Goal: Information Seeking & Learning: Learn about a topic

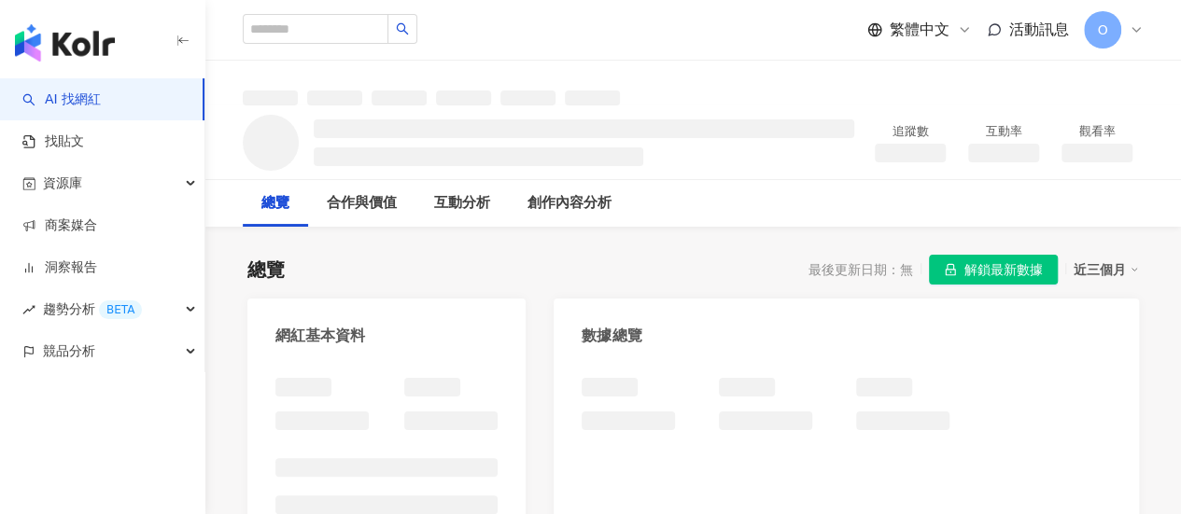
click at [974, 268] on span "解鎖最新數據" at bounding box center [1003, 271] width 78 height 30
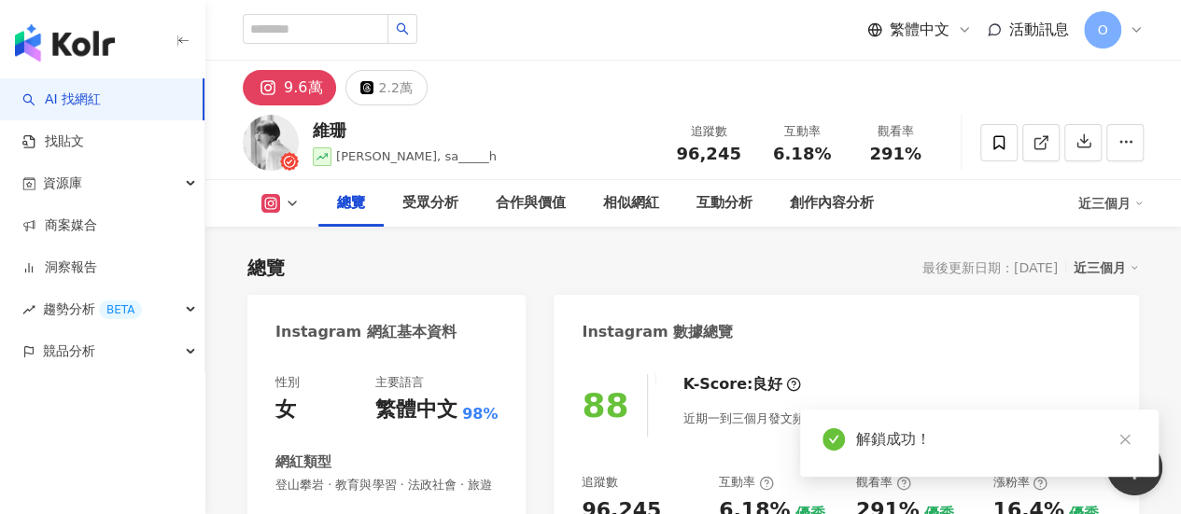
click at [713, 158] on span "96,245" at bounding box center [708, 154] width 64 height 20
copy span "96,245"
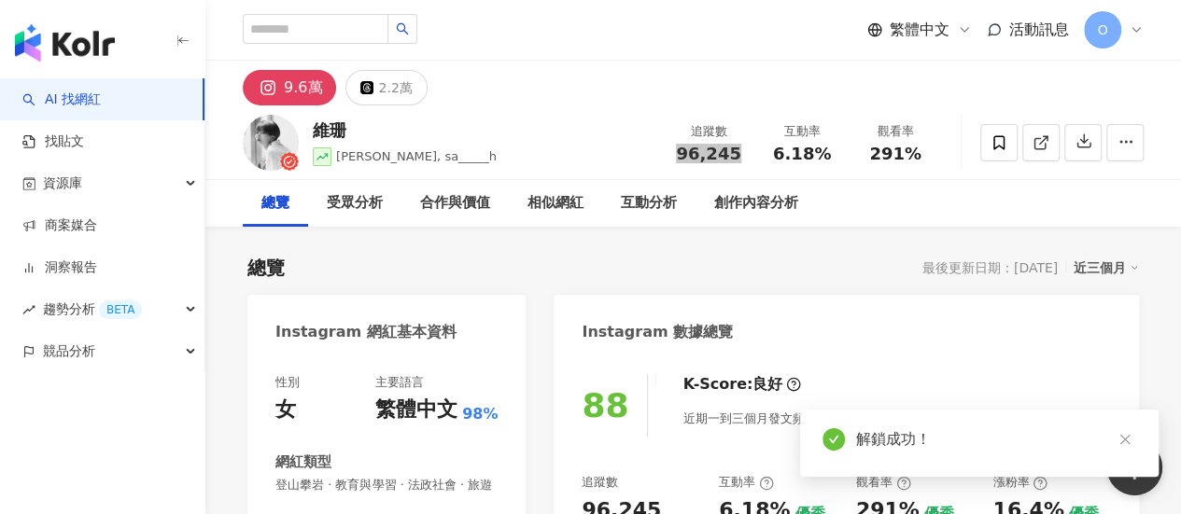
scroll to position [114, 0]
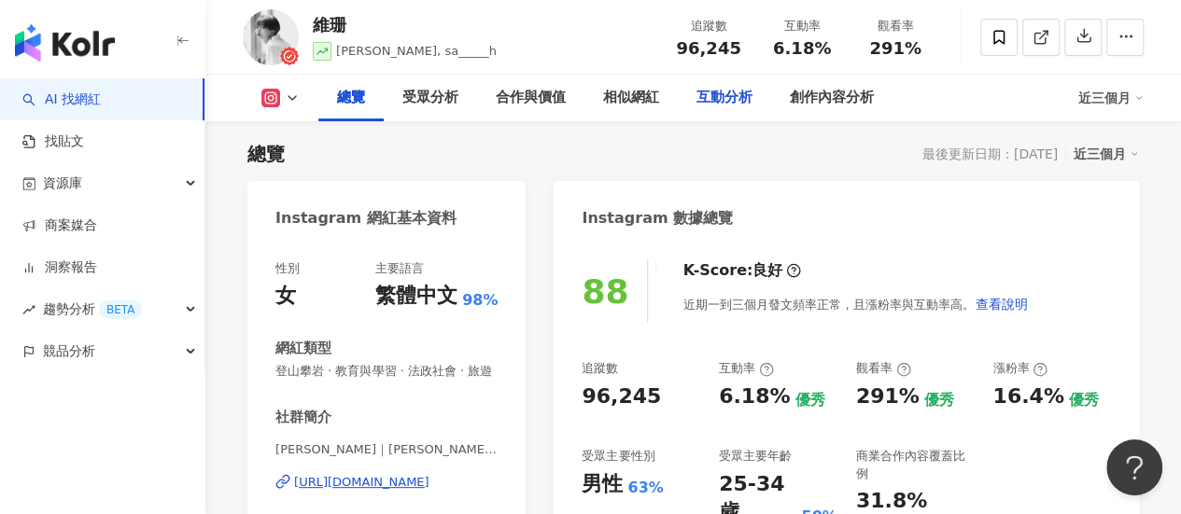
click at [740, 104] on div "互動分析" at bounding box center [724, 98] width 56 height 22
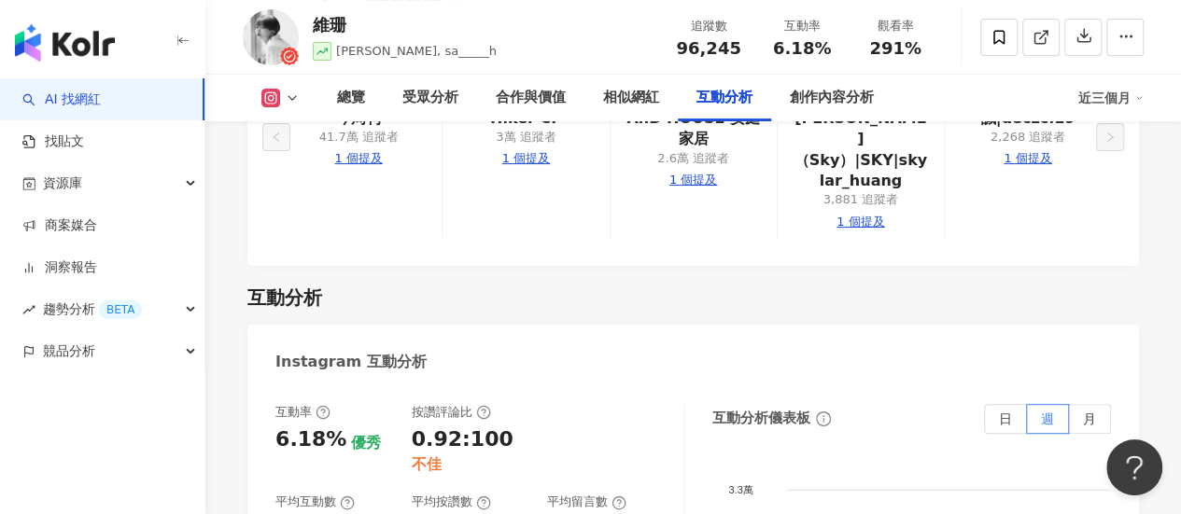
scroll to position [4341, 0]
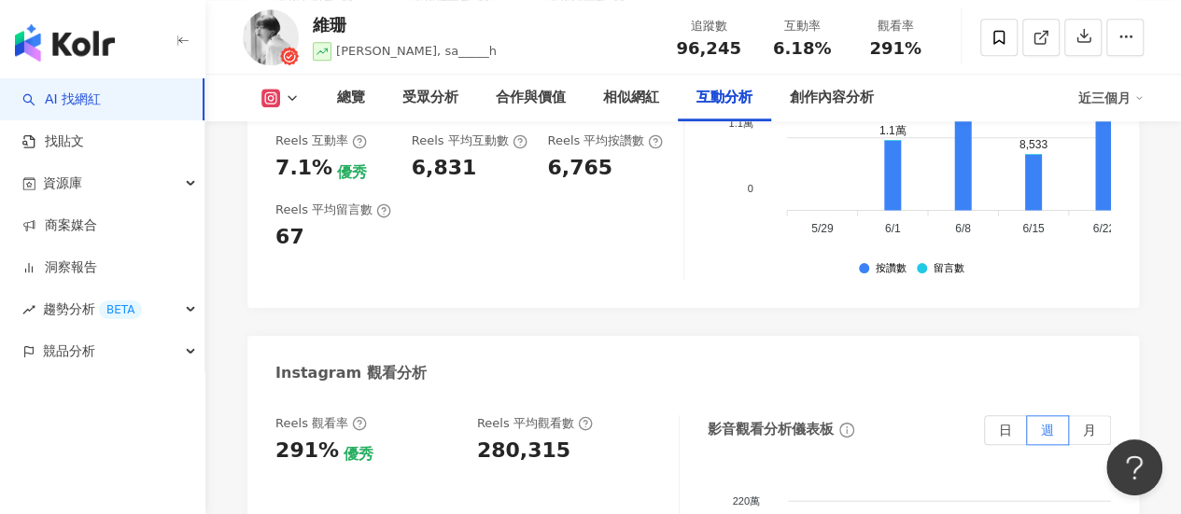
click at [512, 437] on div "280,315" at bounding box center [523, 451] width 93 height 29
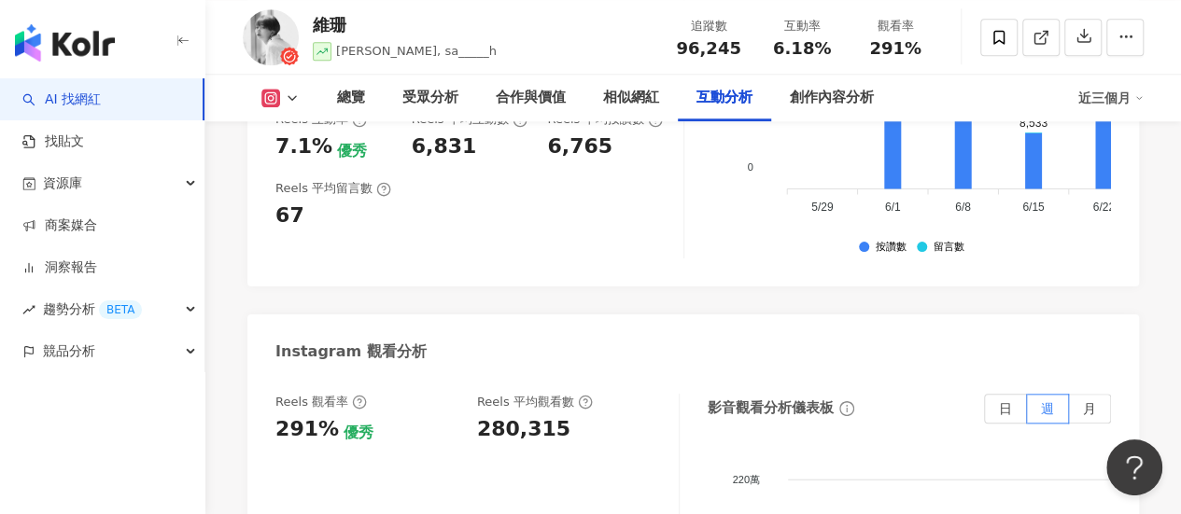
scroll to position [4092, 0]
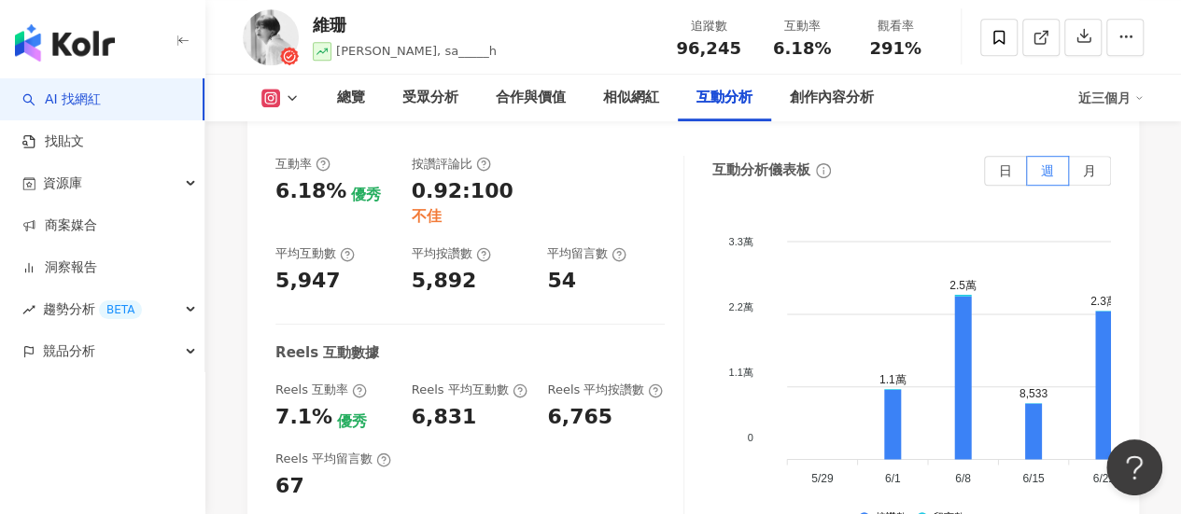
click at [444, 403] on div "6,831" at bounding box center [444, 417] width 65 height 29
copy div "6,831"
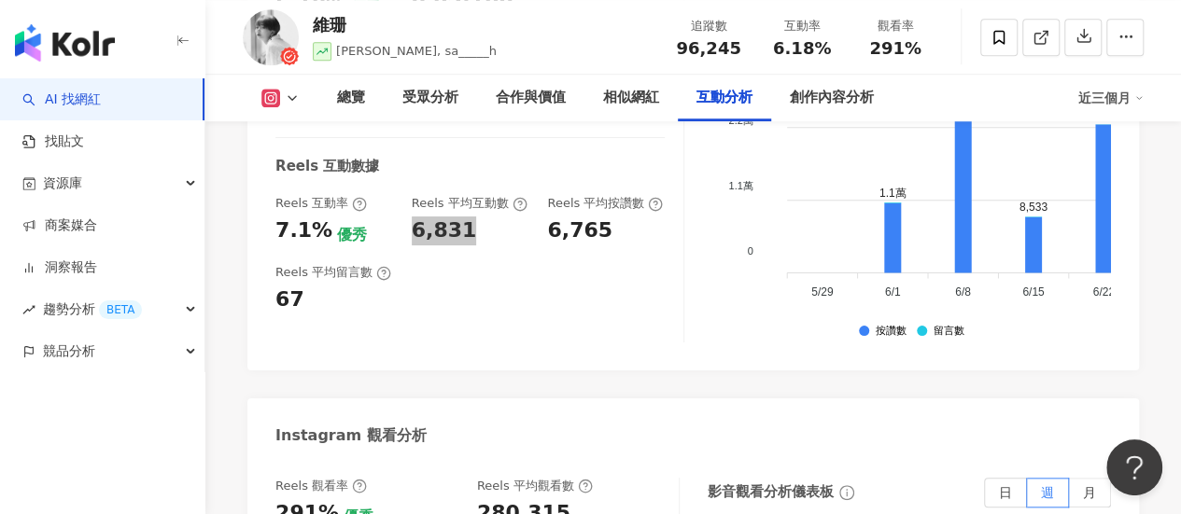
scroll to position [4341, 0]
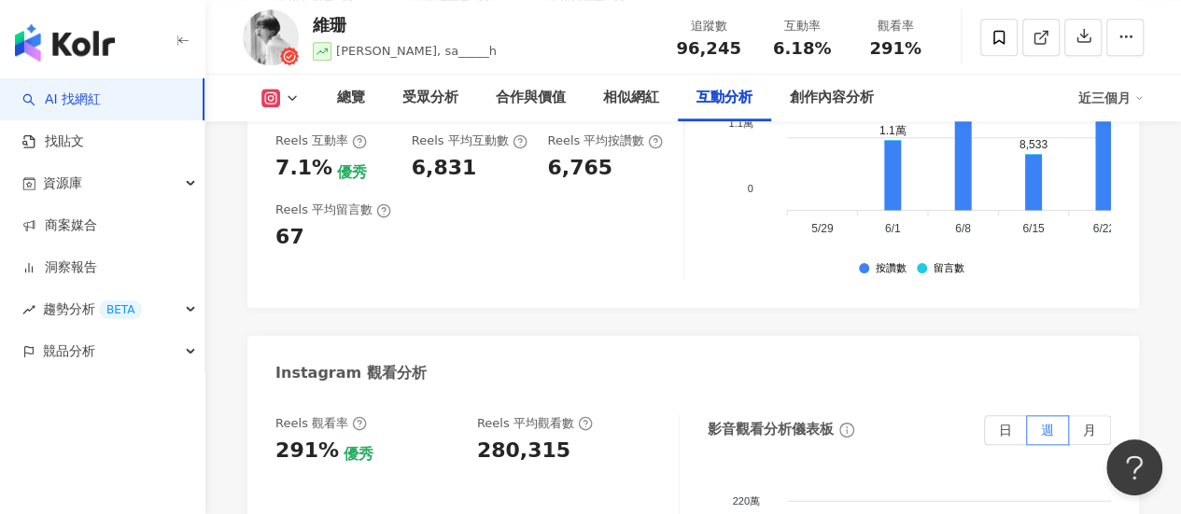
click at [543, 437] on div "280,315" at bounding box center [523, 451] width 93 height 29
copy div "280,315"
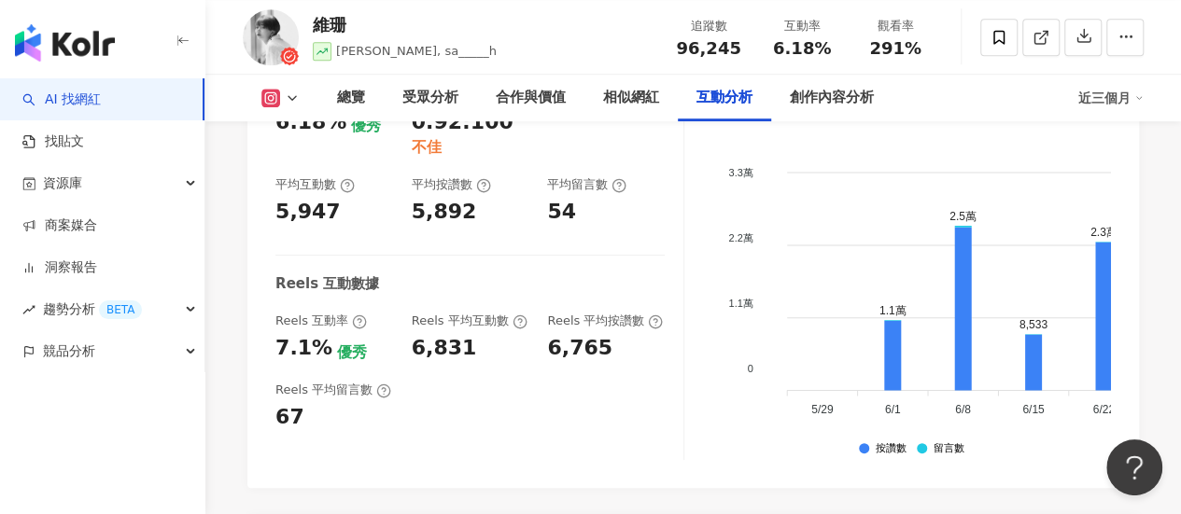
scroll to position [4092, 0]
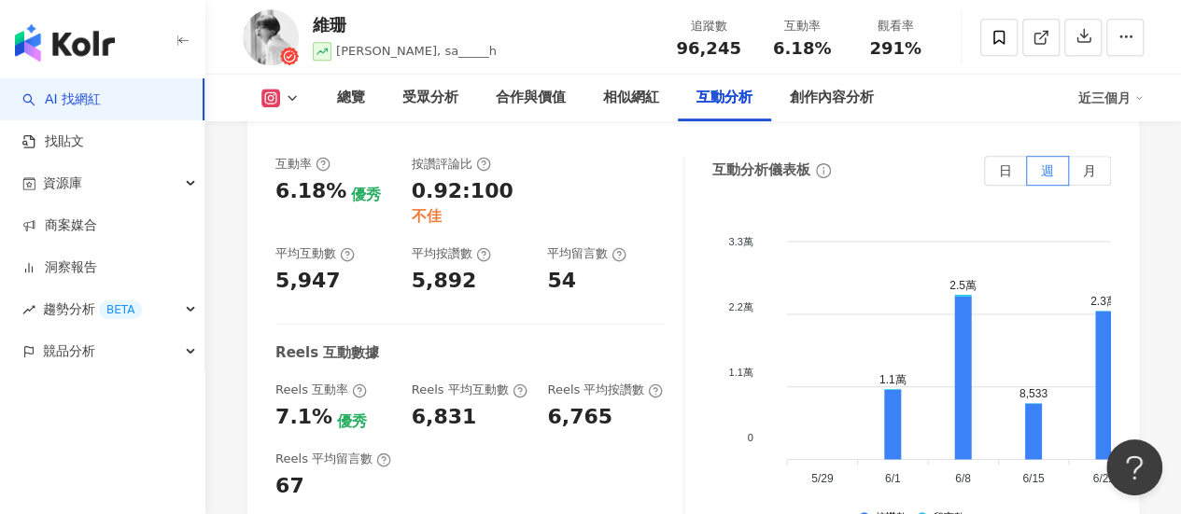
click at [326, 403] on div "7.1% 優秀" at bounding box center [334, 417] width 118 height 29
drag, startPoint x: 324, startPoint y: 278, endPoint x: 259, endPoint y: 279, distance: 65.3
click at [259, 279] on div "互動率 6.18% 優秀 按讚評論比 0.92:100 不佳 平均互動數 5,947 平均按讚數 5,892 平均留言數 54 Reels 互動數據 Reel…" at bounding box center [692, 347] width 891 height 420
copy div "7.1%"
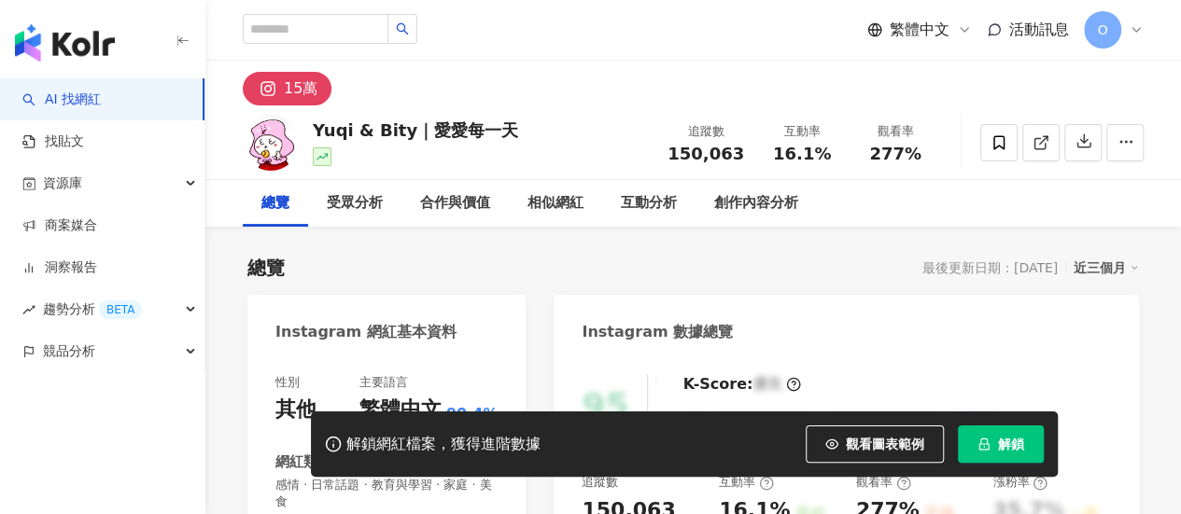
scroll to position [114, 0]
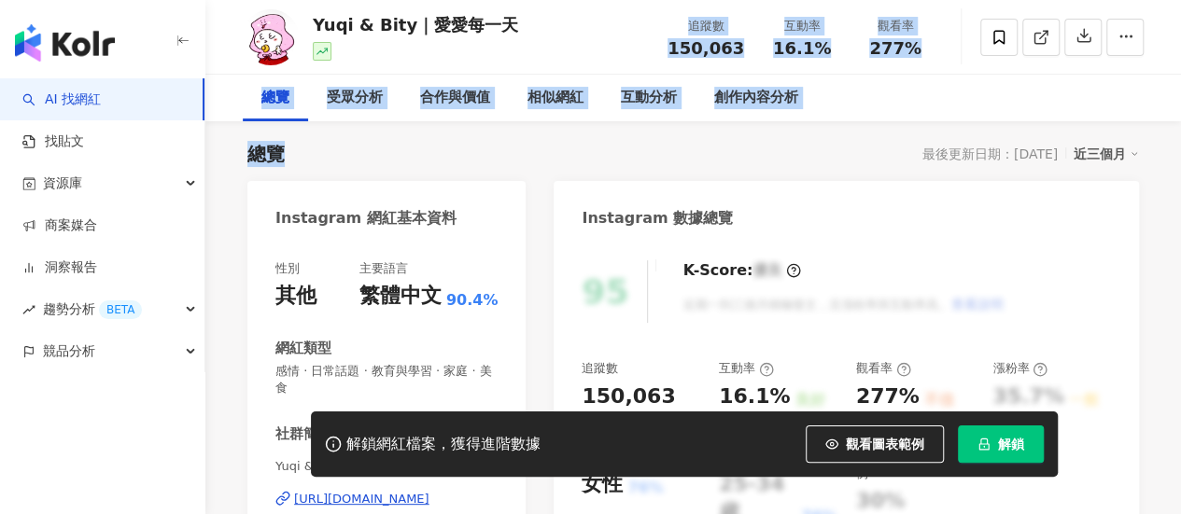
drag, startPoint x: 510, startPoint y: 133, endPoint x: 312, endPoint y: 133, distance: 197.9
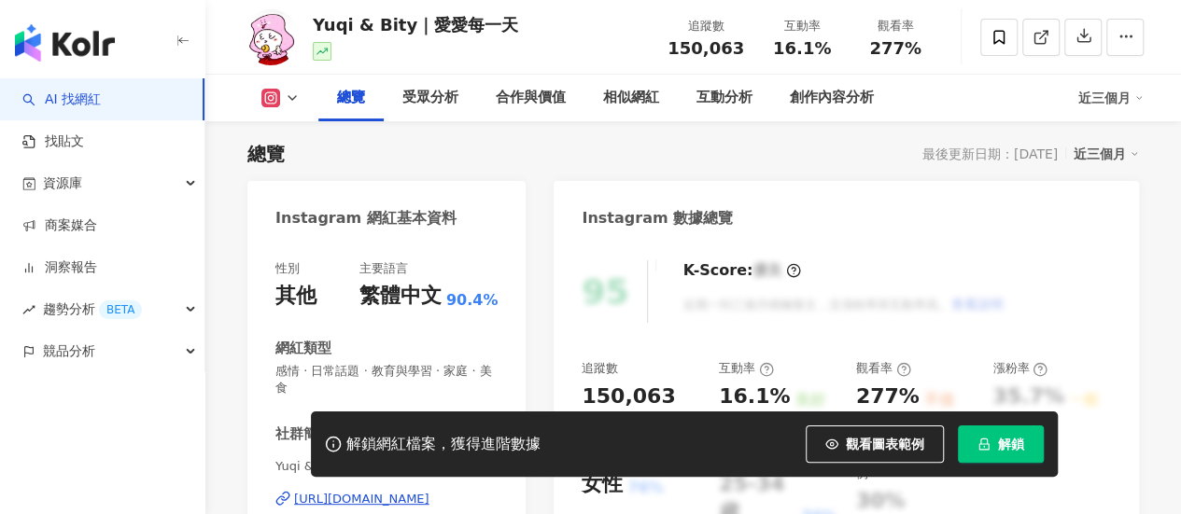
click at [472, 29] on div "Yuqi & Bity｜愛愛每一天" at bounding box center [415, 24] width 205 height 23
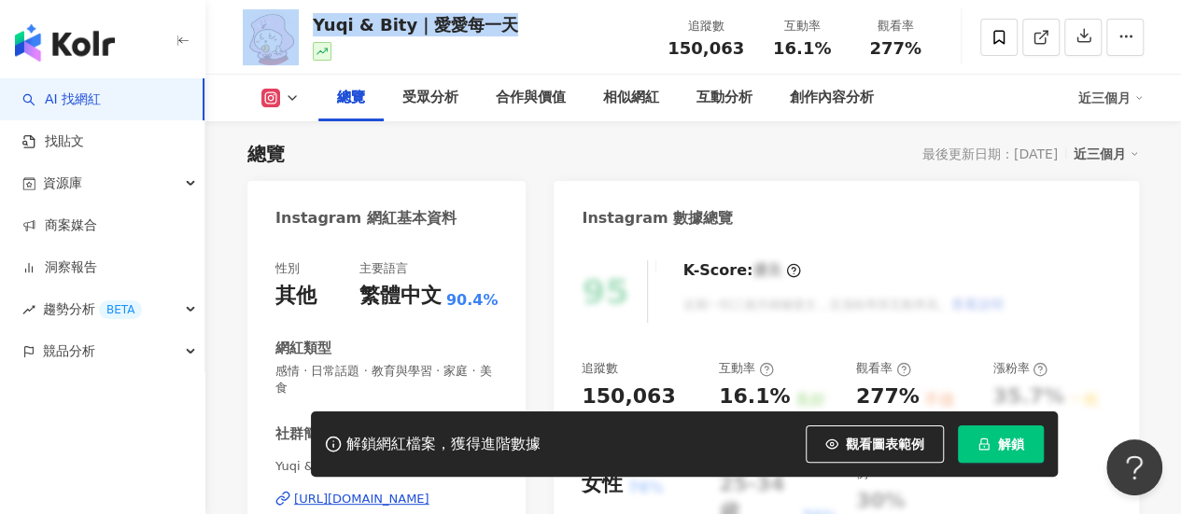
drag, startPoint x: 497, startPoint y: 25, endPoint x: 295, endPoint y: 23, distance: 201.6
click at [295, 23] on div "Yuqi & Bity｜愛愛每一天 追蹤數 150,063 互動率 16.1% 觀看率 277%" at bounding box center [692, 37] width 975 height 74
copy div "Yuqi & Bity｜愛愛每一天"
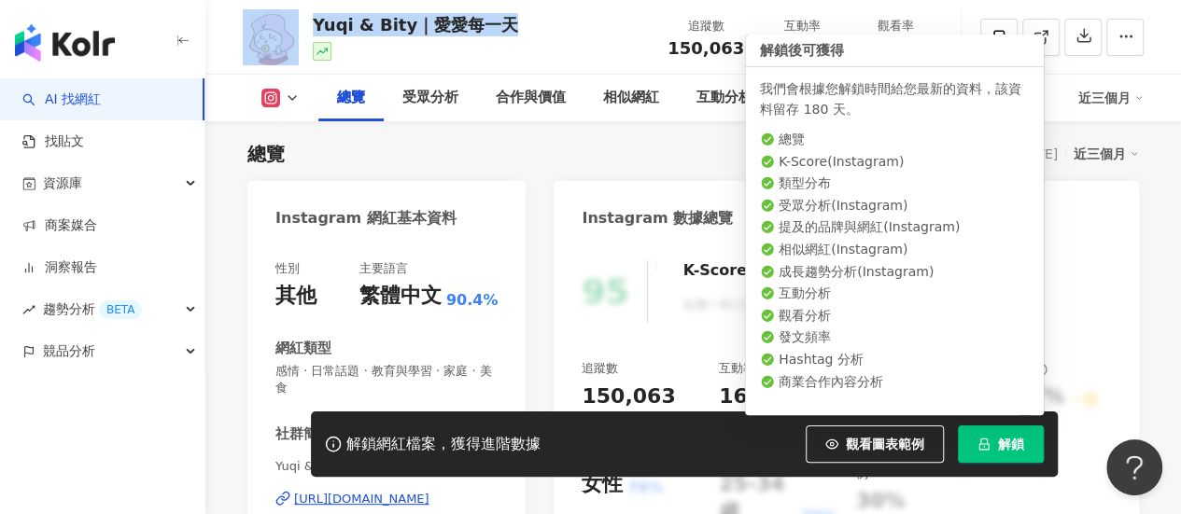
click at [988, 445] on icon "lock" at bounding box center [983, 444] width 13 height 13
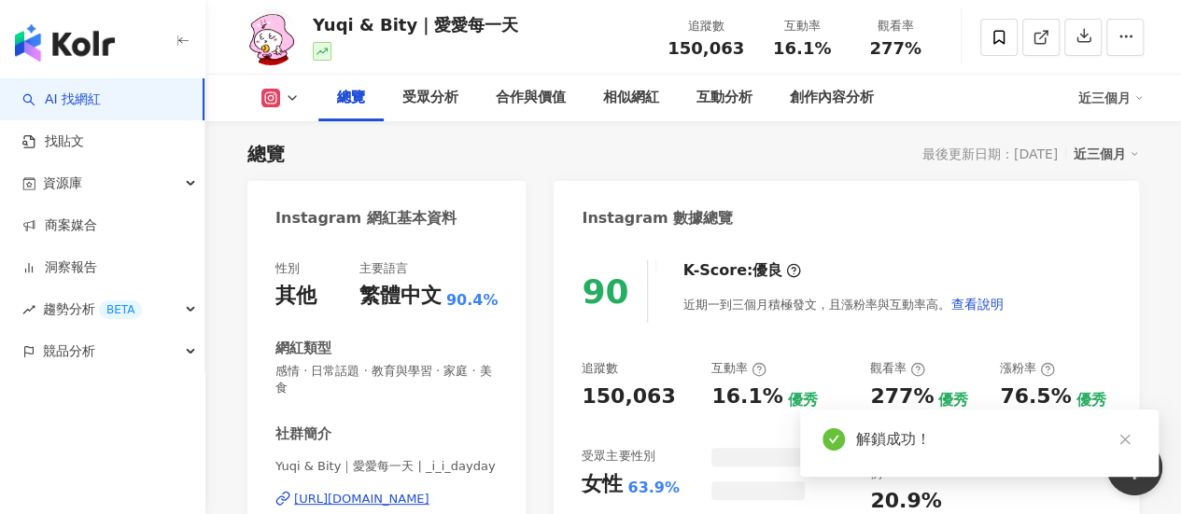
click at [722, 50] on span "150,063" at bounding box center [705, 48] width 77 height 20
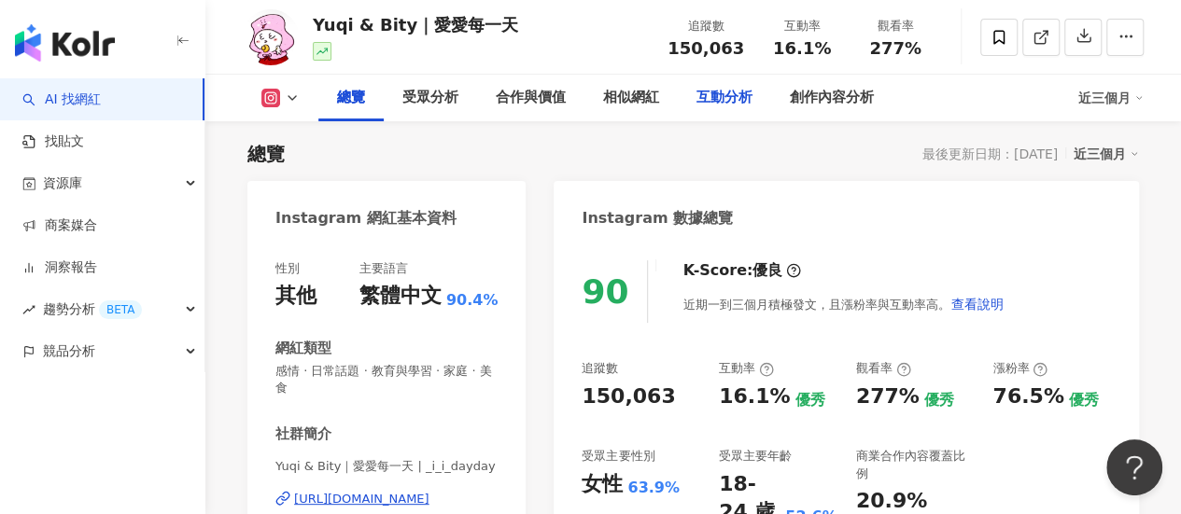
click at [724, 94] on div "互動分析" at bounding box center [724, 98] width 56 height 22
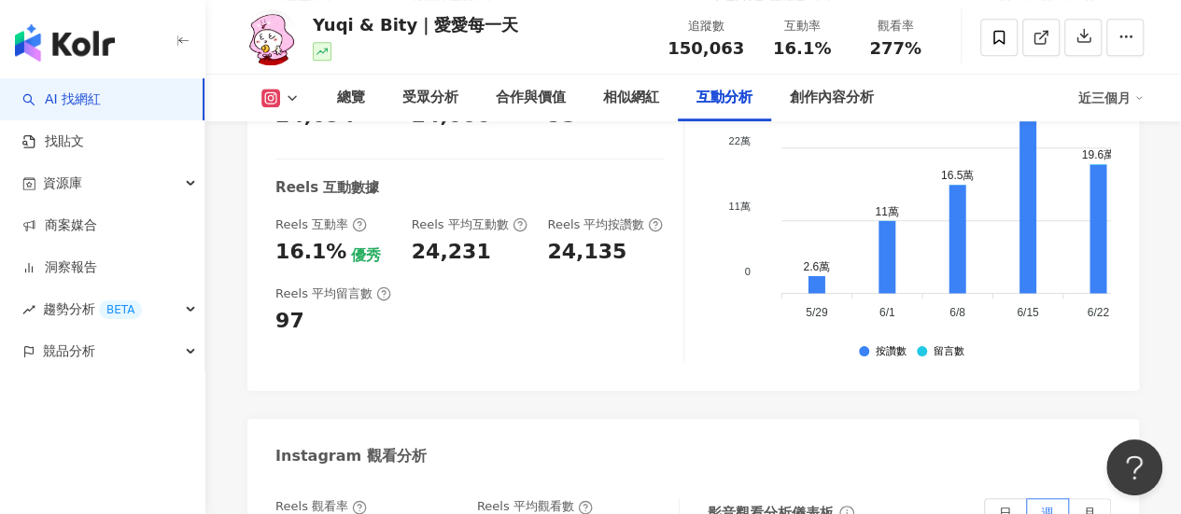
scroll to position [4082, 0]
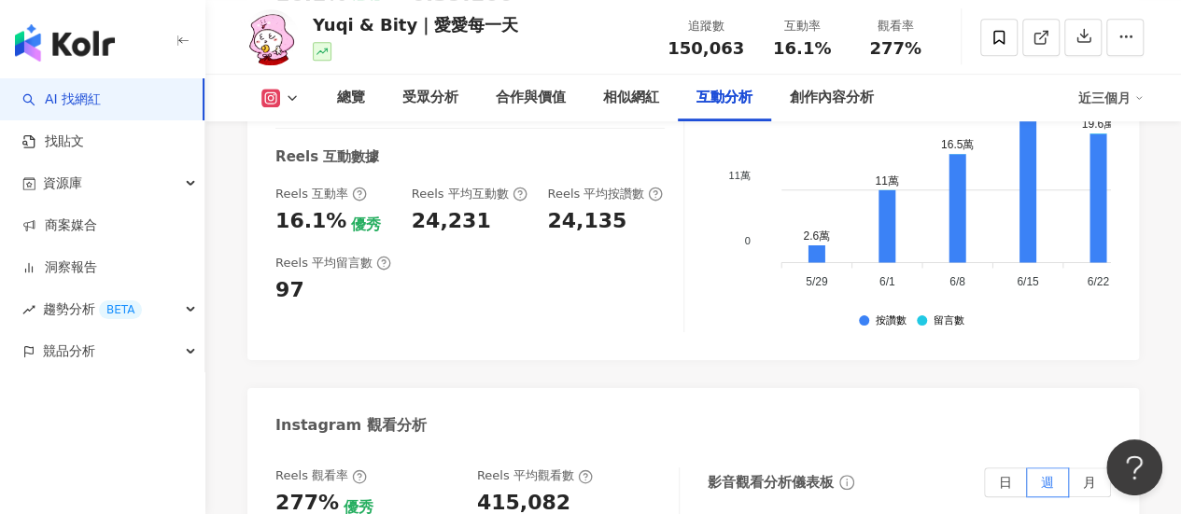
click at [455, 207] on div "24,231" at bounding box center [451, 221] width 79 height 29
copy div "24,231"
click at [530, 489] on div "415,082" at bounding box center [523, 503] width 93 height 29
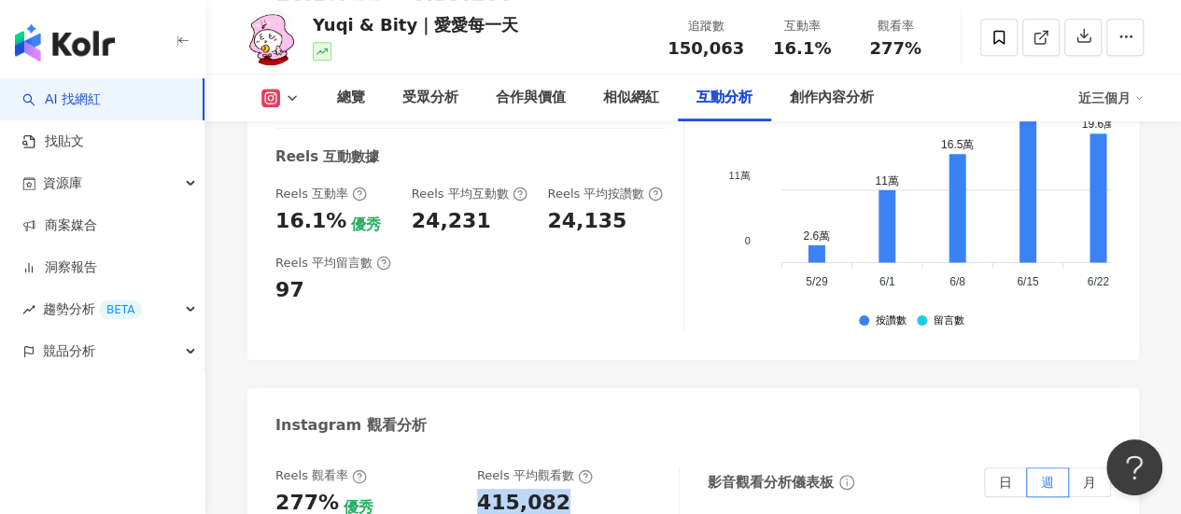
copy div "415,082"
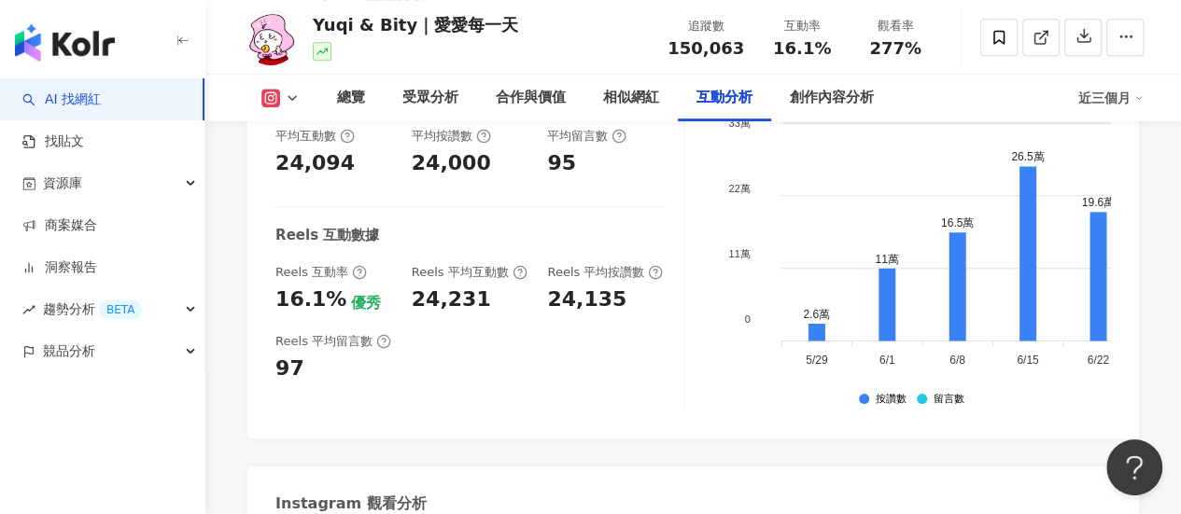
scroll to position [3957, 0]
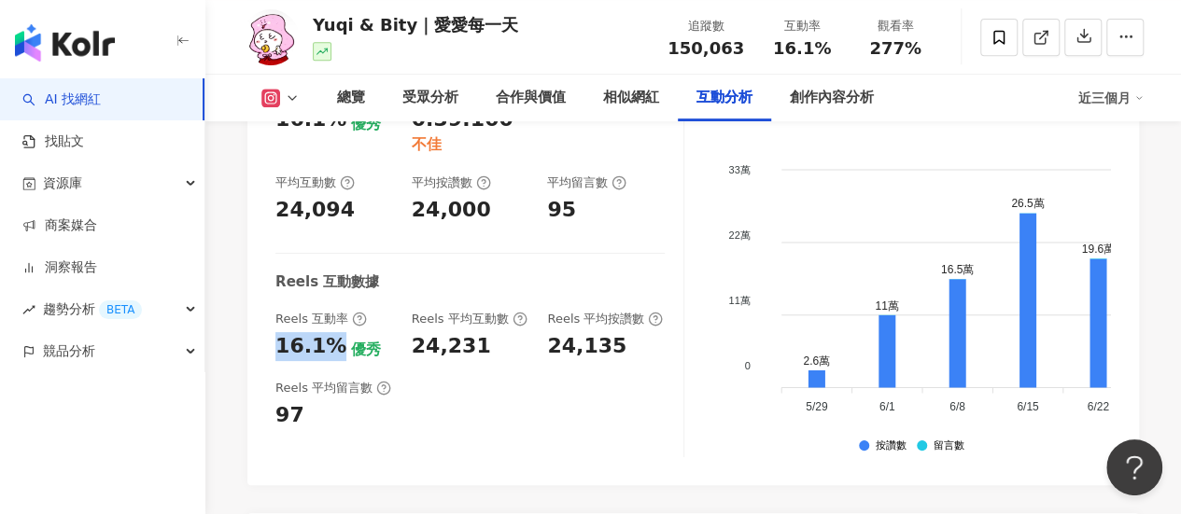
drag, startPoint x: 337, startPoint y: 283, endPoint x: 280, endPoint y: 283, distance: 56.9
click at [280, 332] on div "16.1%" at bounding box center [310, 346] width 71 height 29
copy div "16.1%"
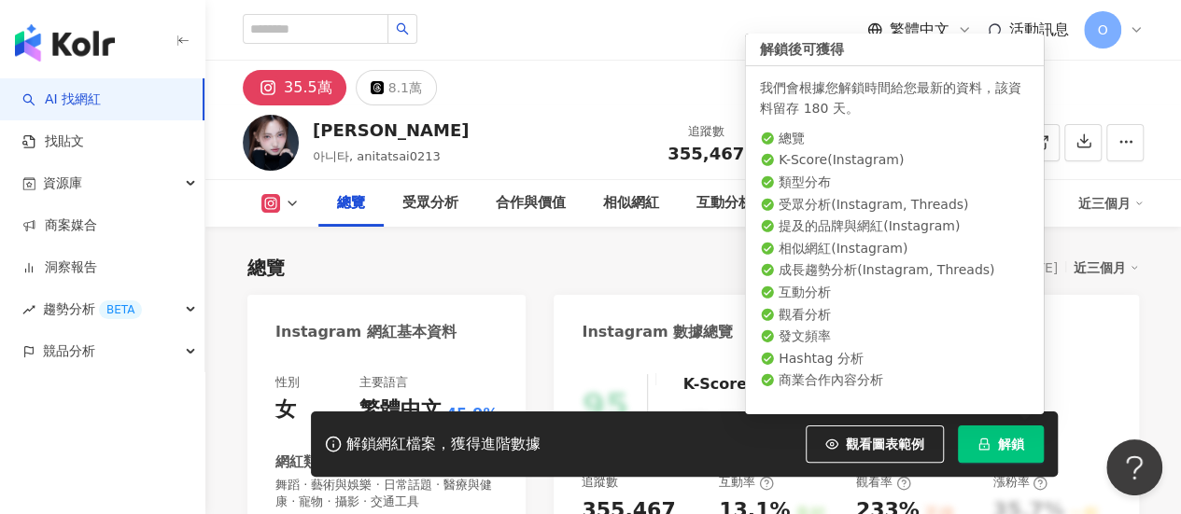
click at [1000, 445] on span "解鎖" at bounding box center [1011, 444] width 26 height 15
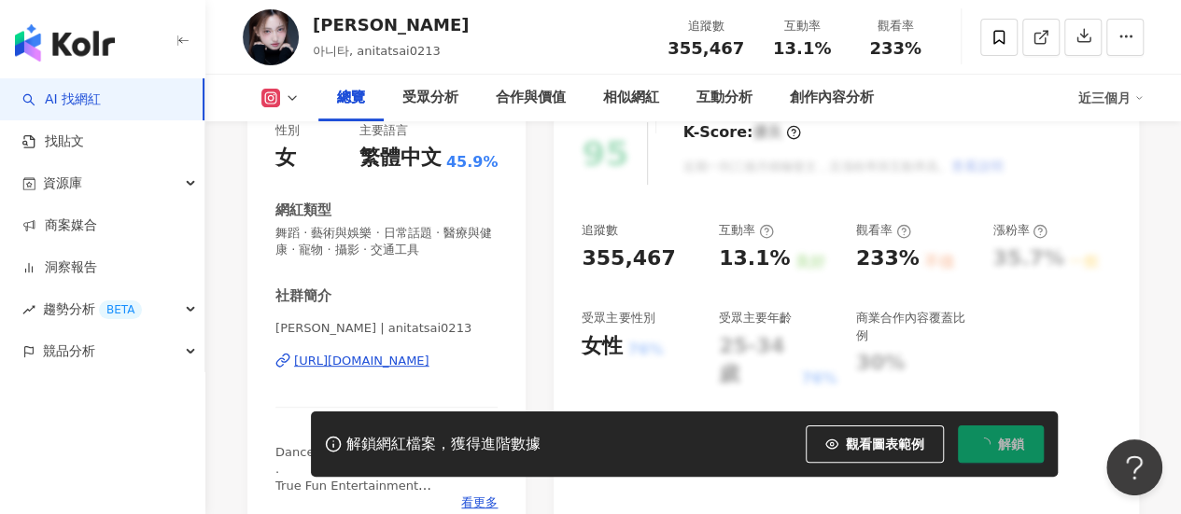
scroll to position [248, 0]
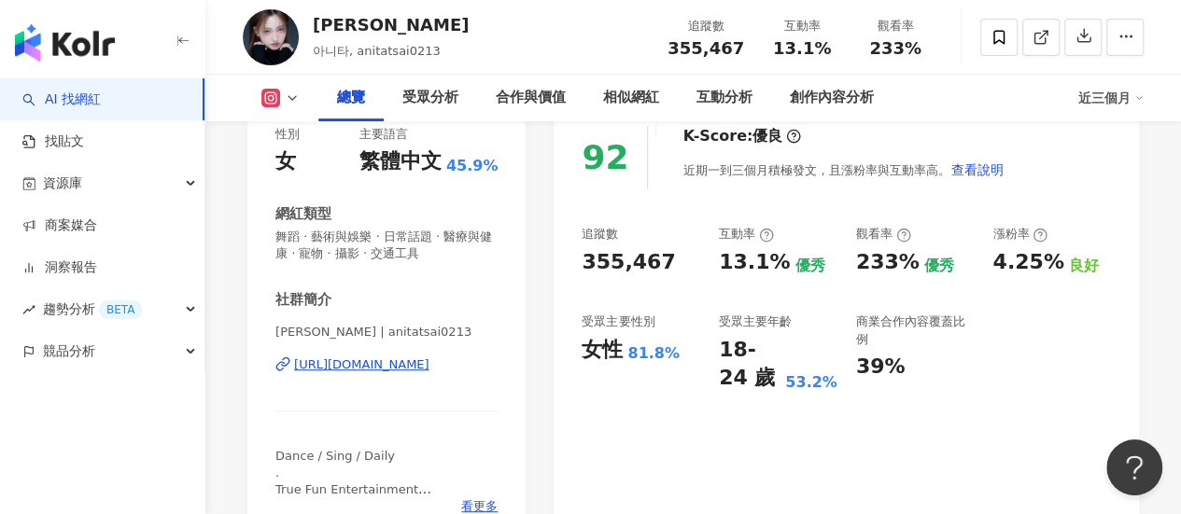
click at [711, 38] on span "355,467" at bounding box center [705, 48] width 77 height 20
click at [710, 45] on span "355,467" at bounding box center [705, 48] width 77 height 20
copy span "355,467"
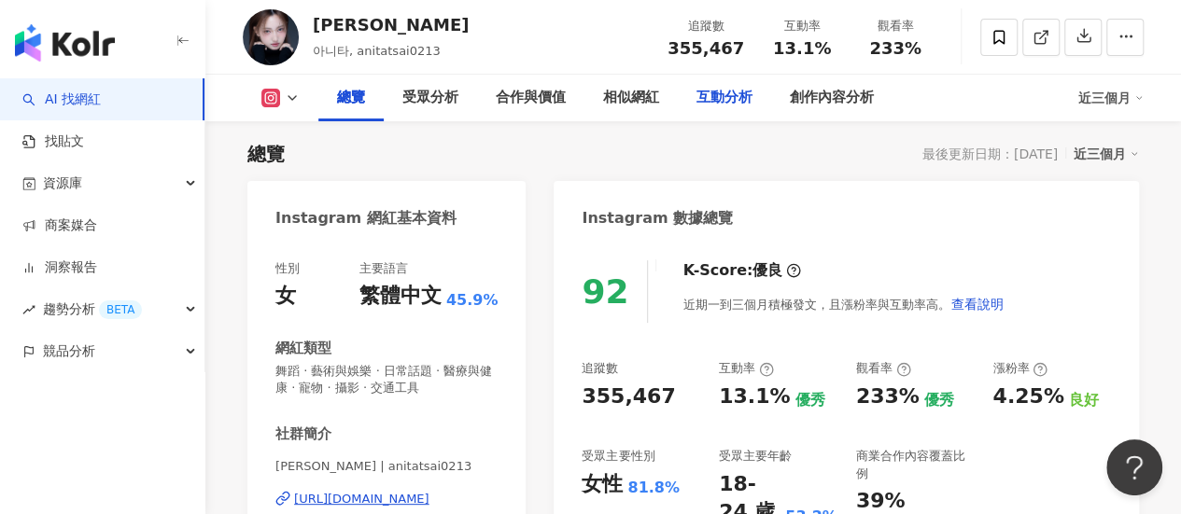
click at [729, 96] on div "互動分析" at bounding box center [724, 98] width 56 height 22
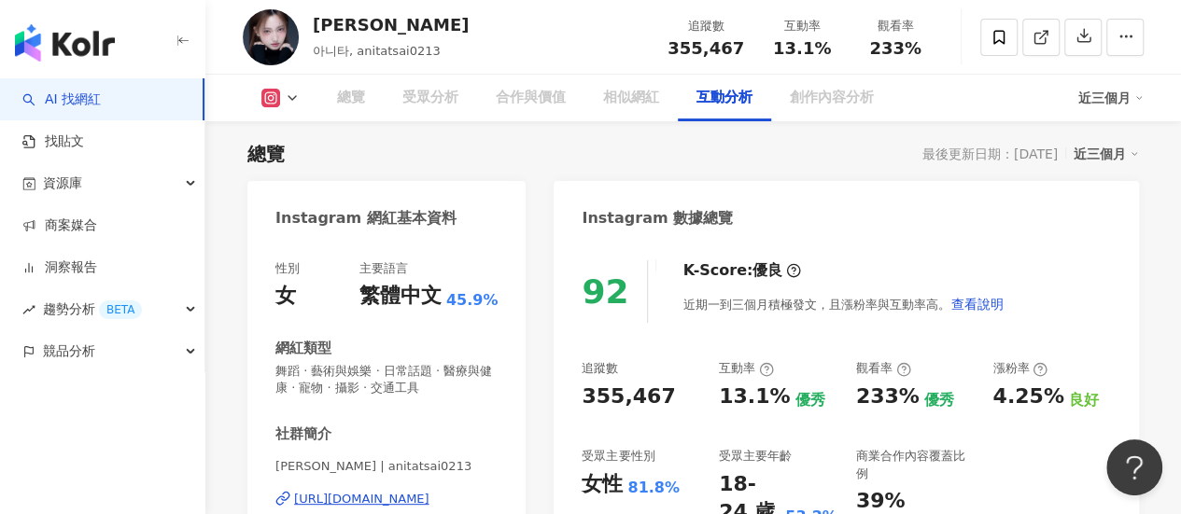
scroll to position [3751, 0]
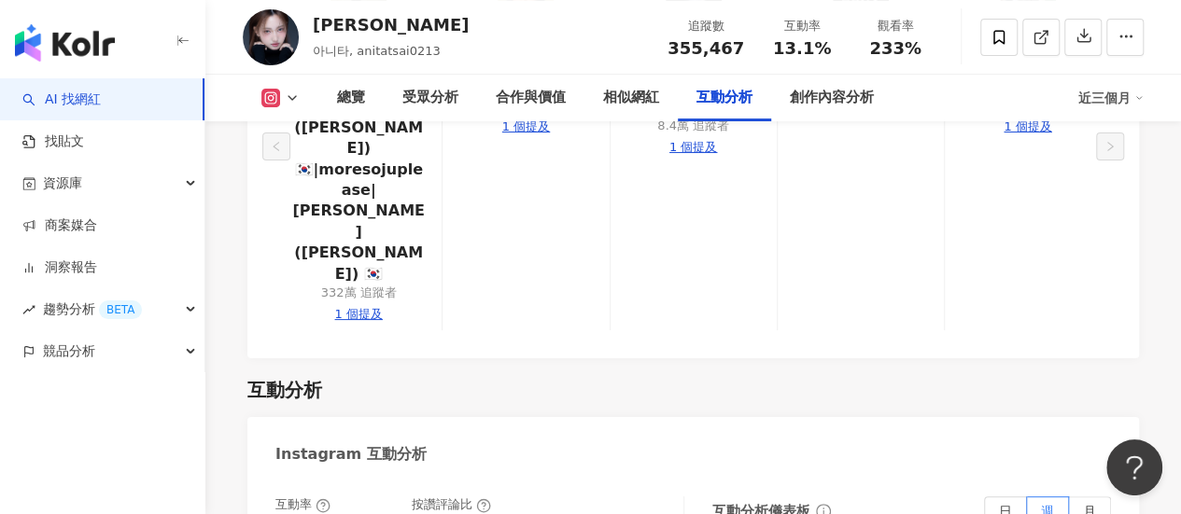
drag, startPoint x: 333, startPoint y: 294, endPoint x: 270, endPoint y: 292, distance: 63.5
copy div "13.1%"
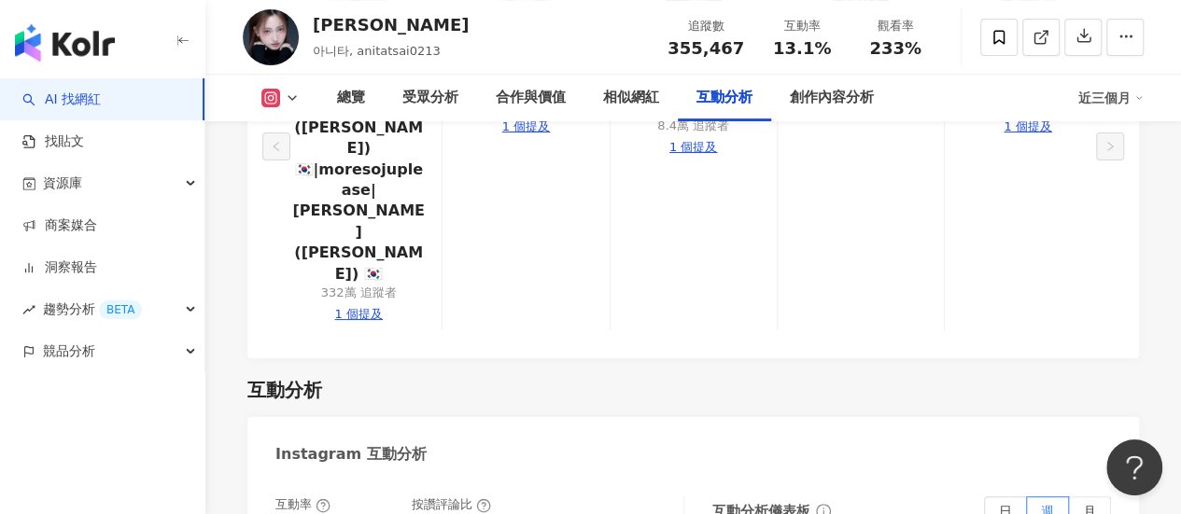
scroll to position [3875, 0]
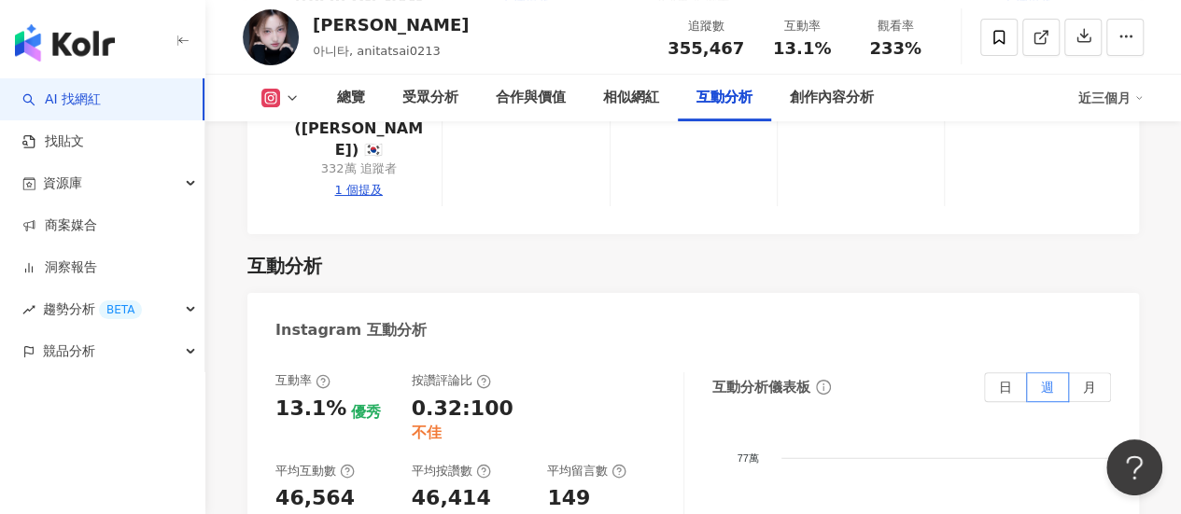
copy div "55,914"
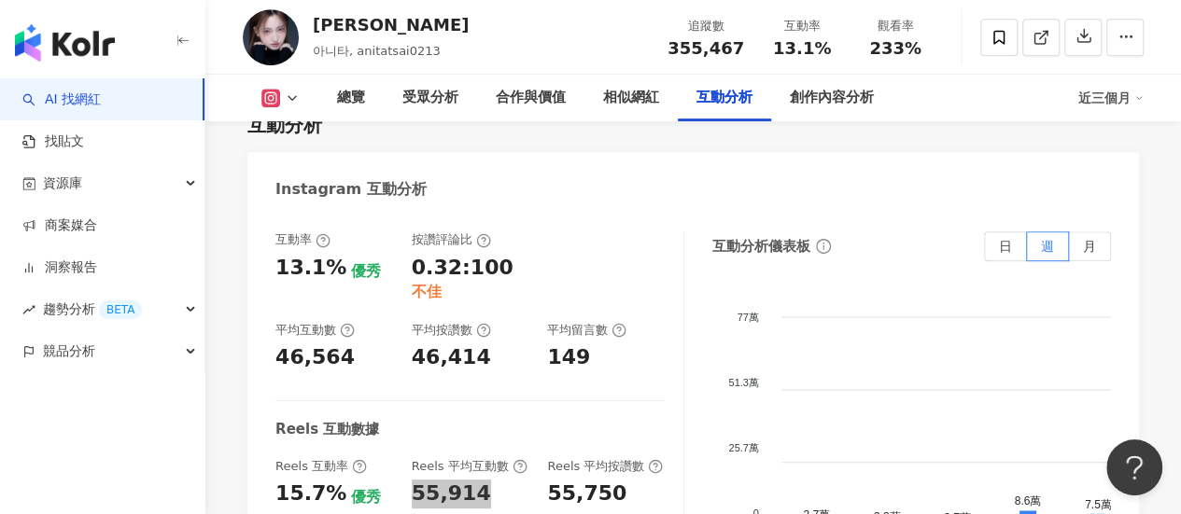
scroll to position [4124, 0]
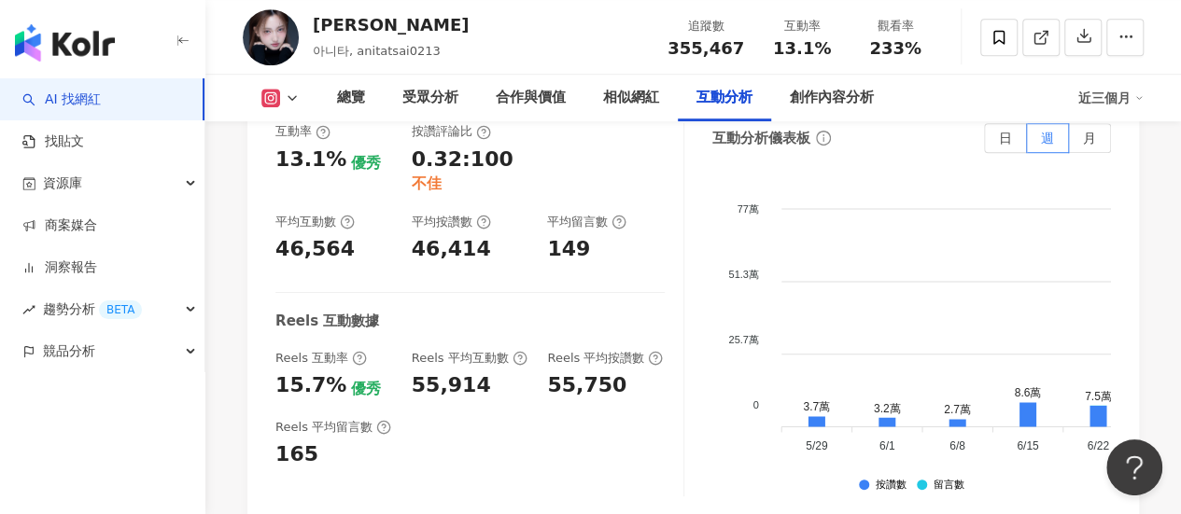
copy div "827,431"
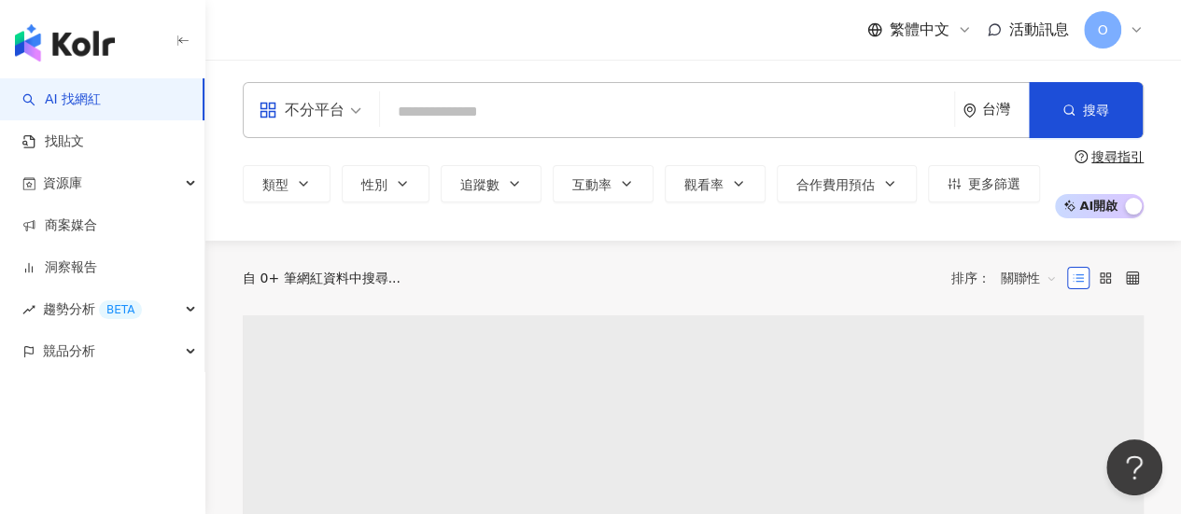
click at [470, 112] on input "search" at bounding box center [666, 111] width 559 height 35
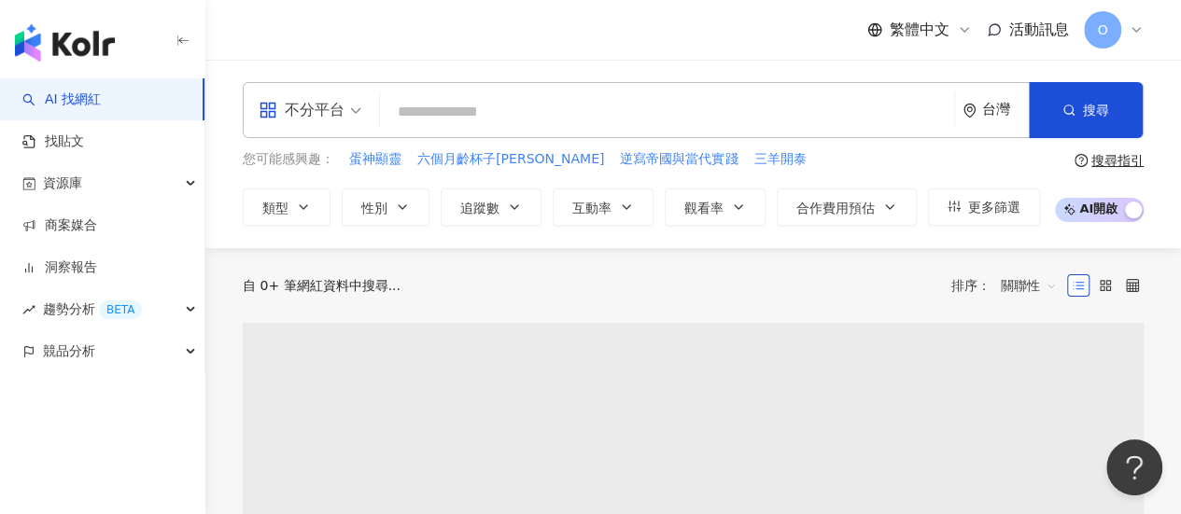
click at [344, 118] on span "不分平台" at bounding box center [310, 110] width 103 height 30
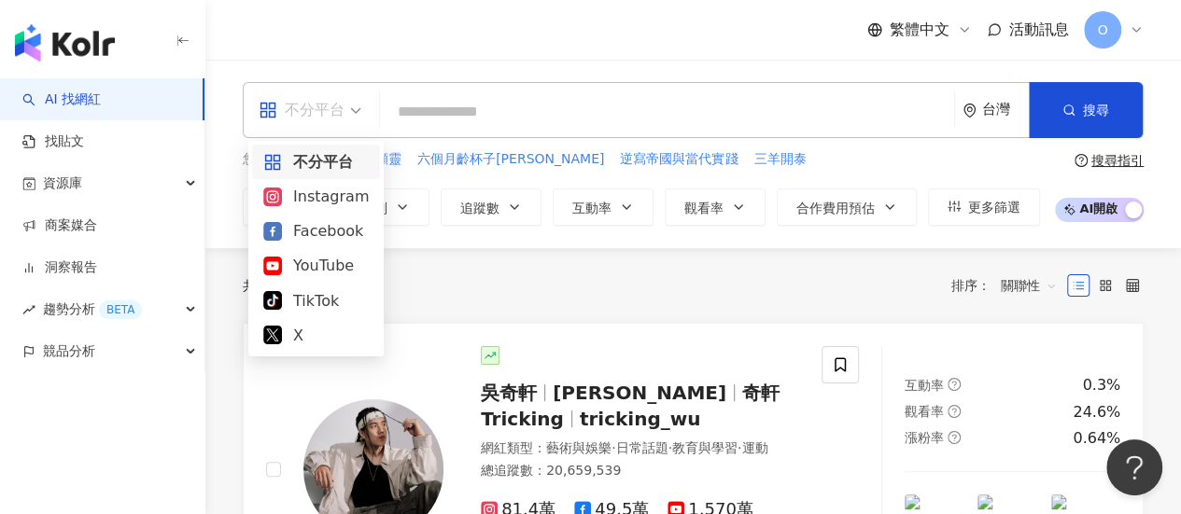
click at [344, 110] on span "不分平台" at bounding box center [310, 110] width 103 height 30
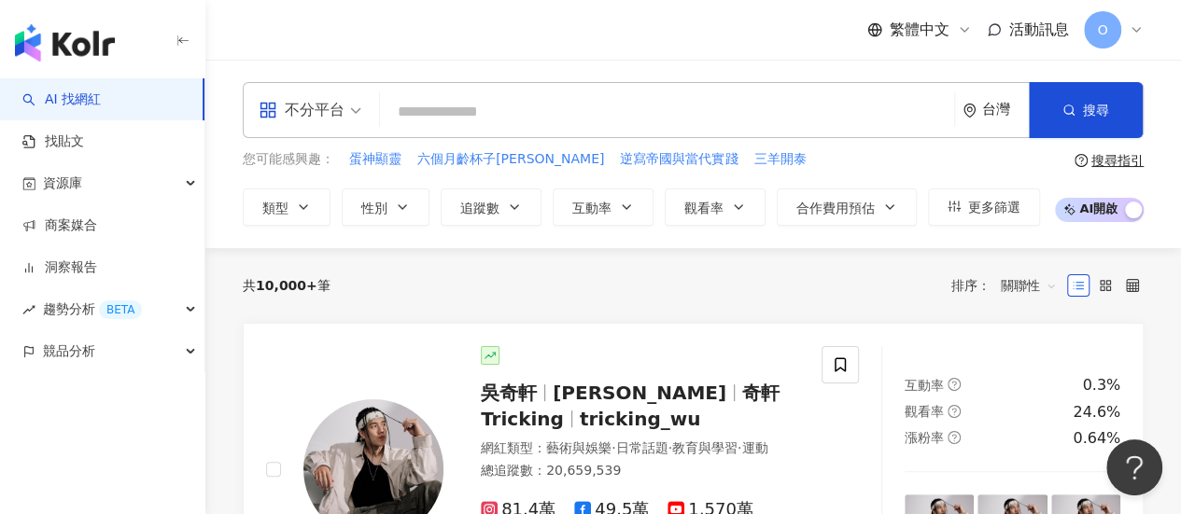
click at [325, 111] on div "不分平台" at bounding box center [302, 110] width 86 height 30
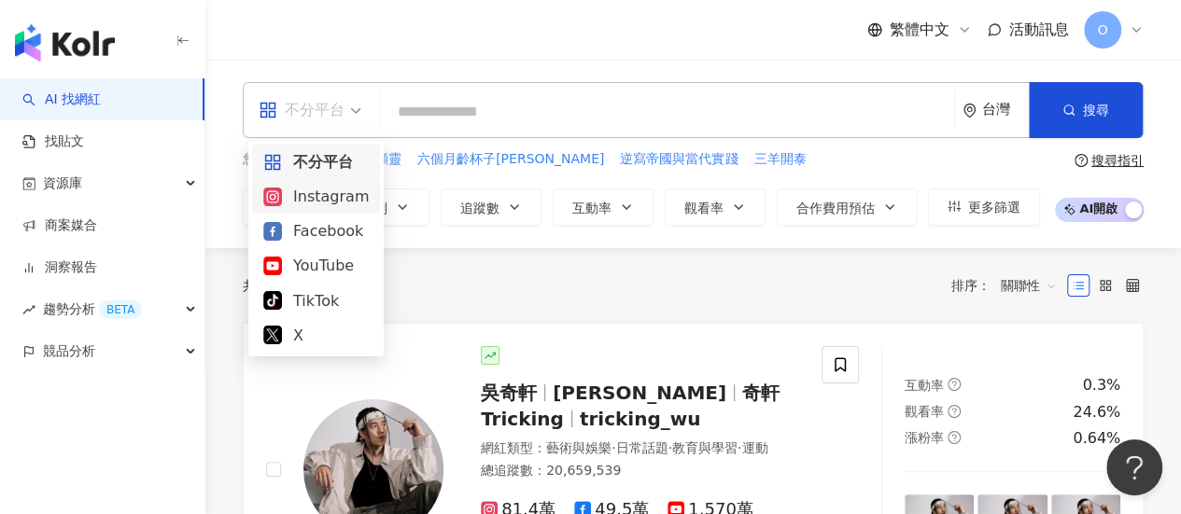
click at [327, 201] on div "Instagram" at bounding box center [315, 196] width 105 height 23
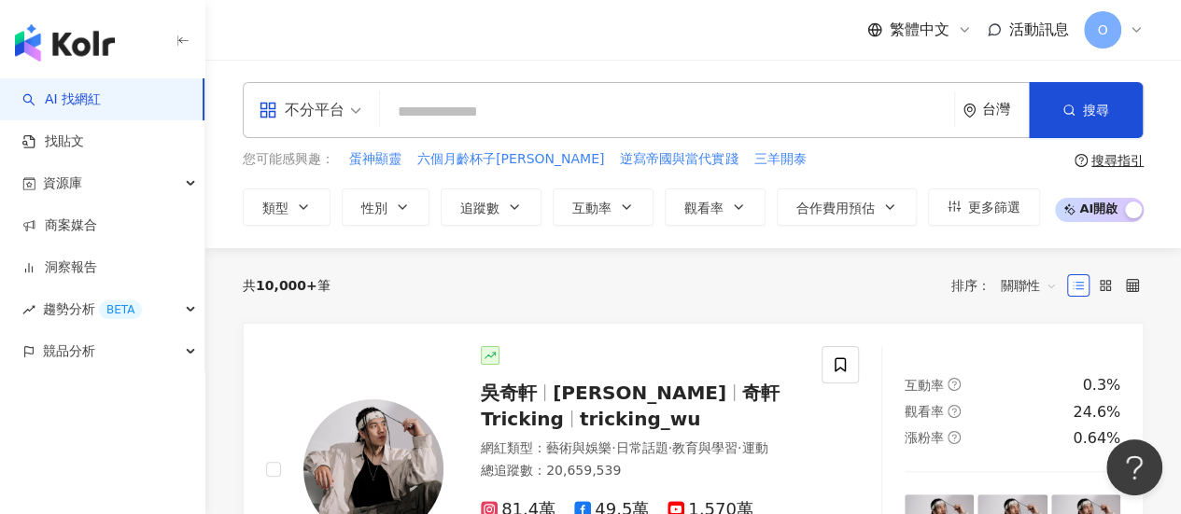
click at [460, 126] on input "search" at bounding box center [666, 111] width 559 height 35
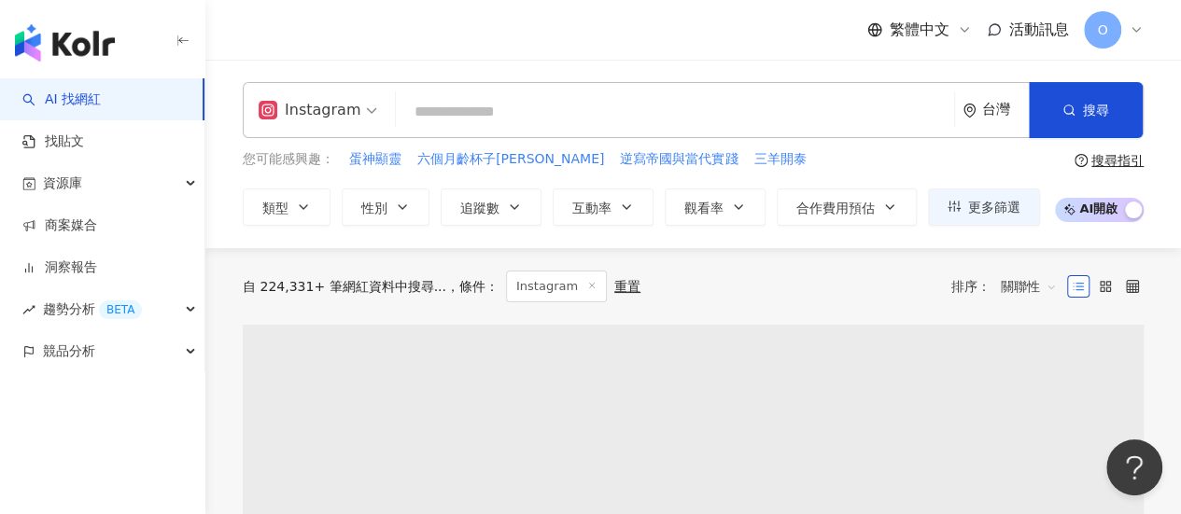
paste input "**********"
type input "**********"
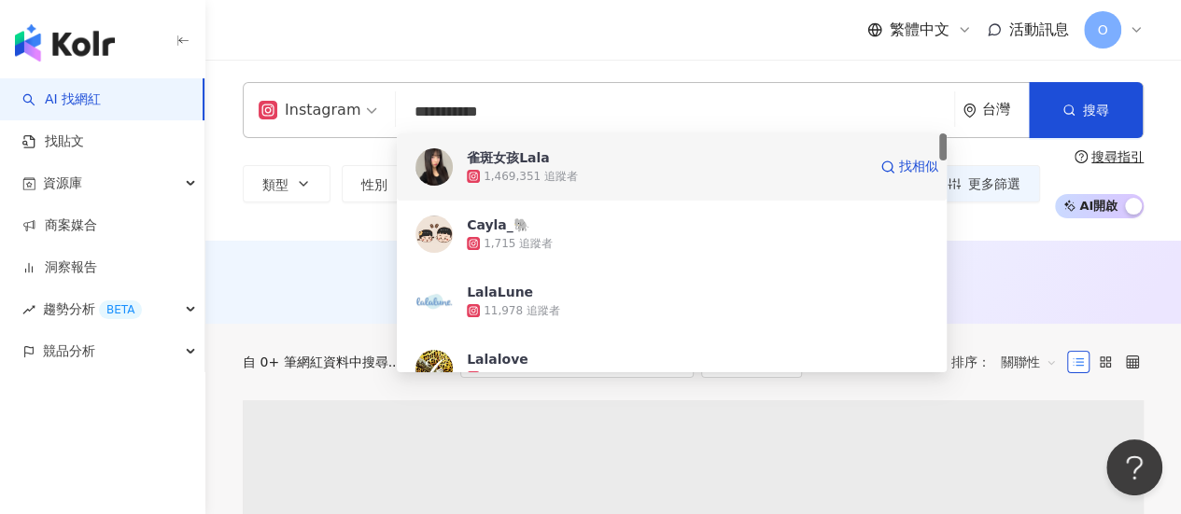
click at [581, 176] on div "1,469,351 追蹤者" at bounding box center [666, 176] width 399 height 19
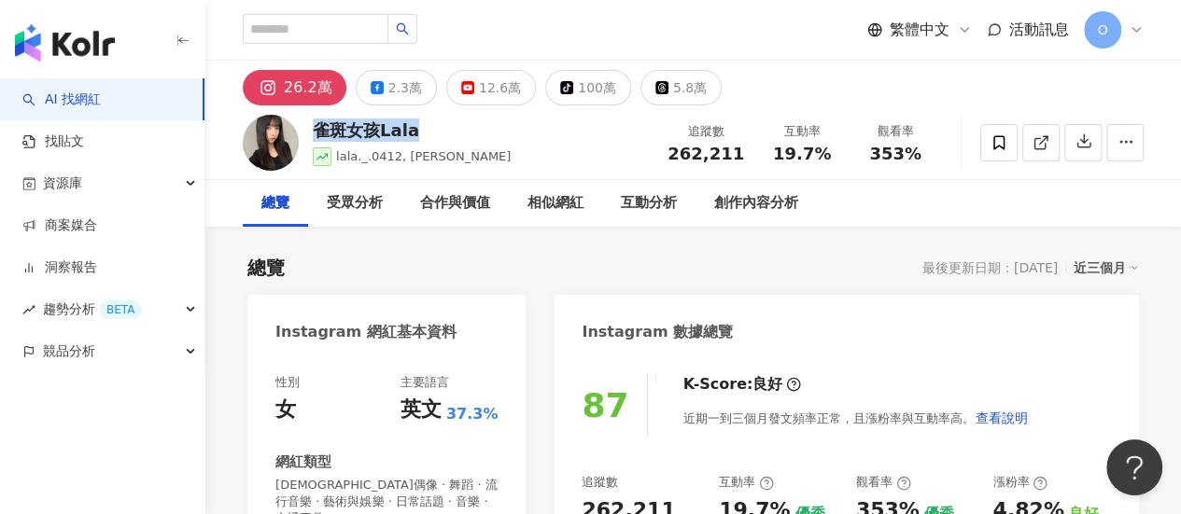
drag, startPoint x: 433, startPoint y: 132, endPoint x: 319, endPoint y: 120, distance: 114.4
click at [319, 120] on div "雀斑女孩Lala" at bounding box center [412, 130] width 198 height 23
copy div "雀斑女孩Lala"
click at [713, 156] on span "262,211" at bounding box center [705, 154] width 77 height 20
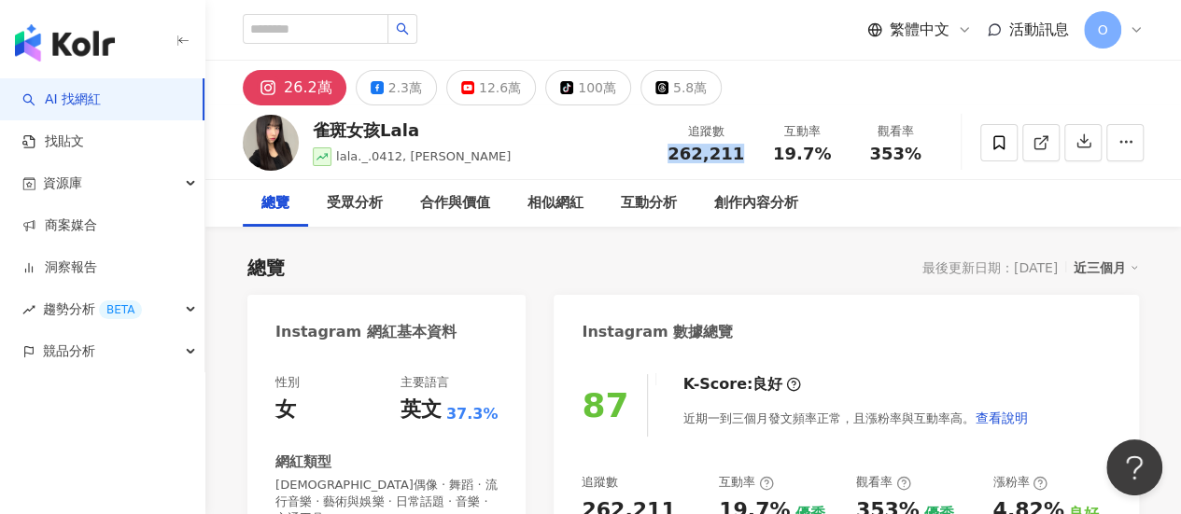
copy span "262,211"
click at [628, 205] on div "互動分析" at bounding box center [649, 203] width 56 height 22
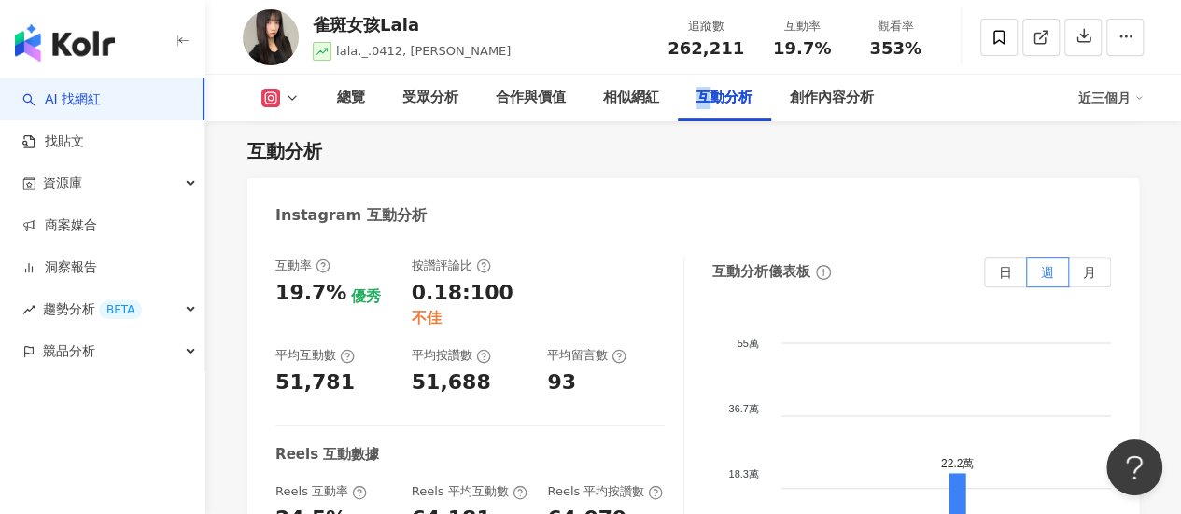
scroll to position [3969, 0]
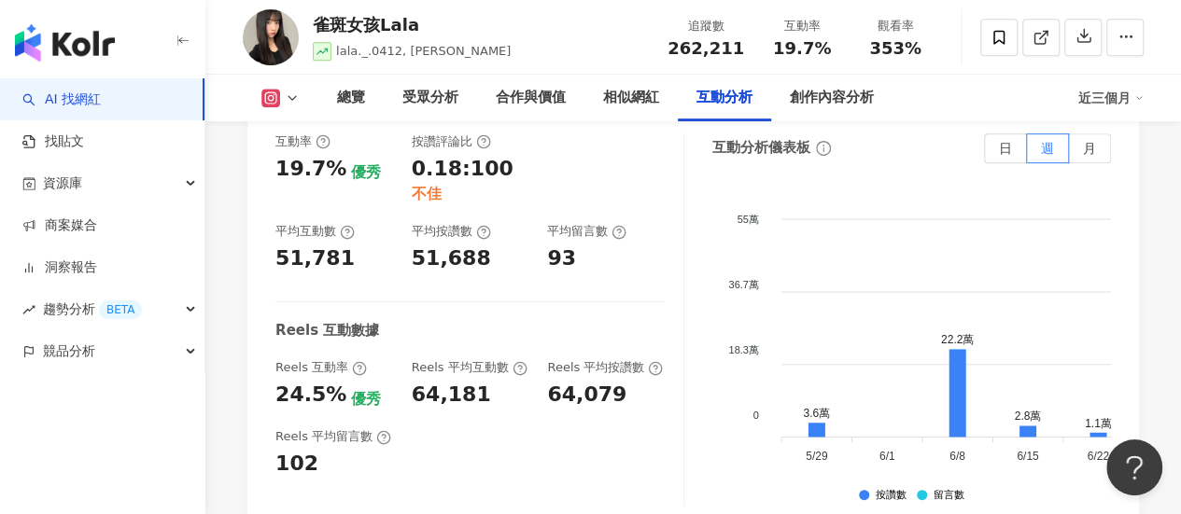
click at [457, 381] on div "64,181" at bounding box center [451, 395] width 79 height 29
copy div "64,181"
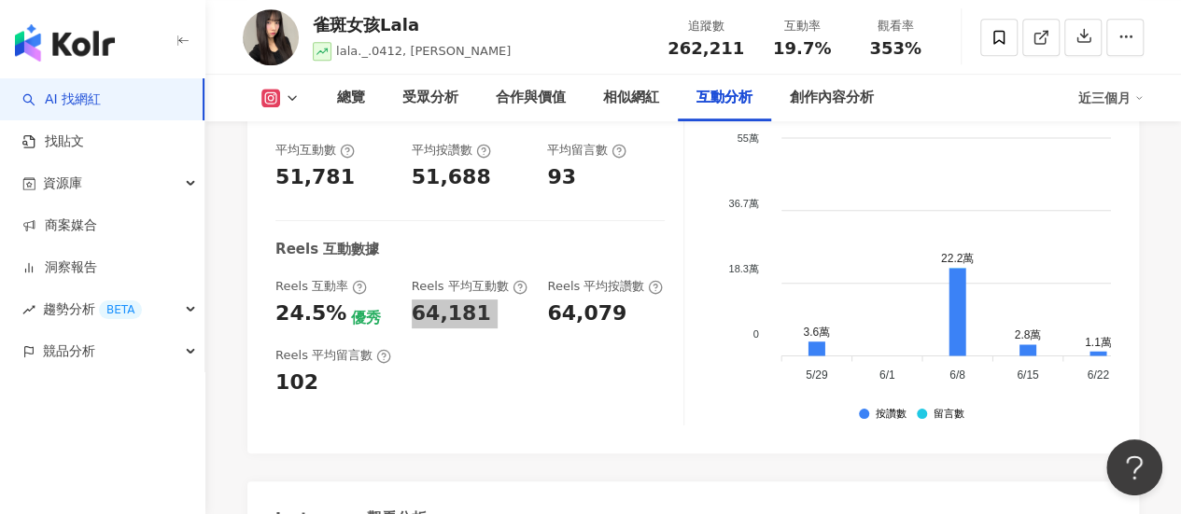
scroll to position [4218, 0]
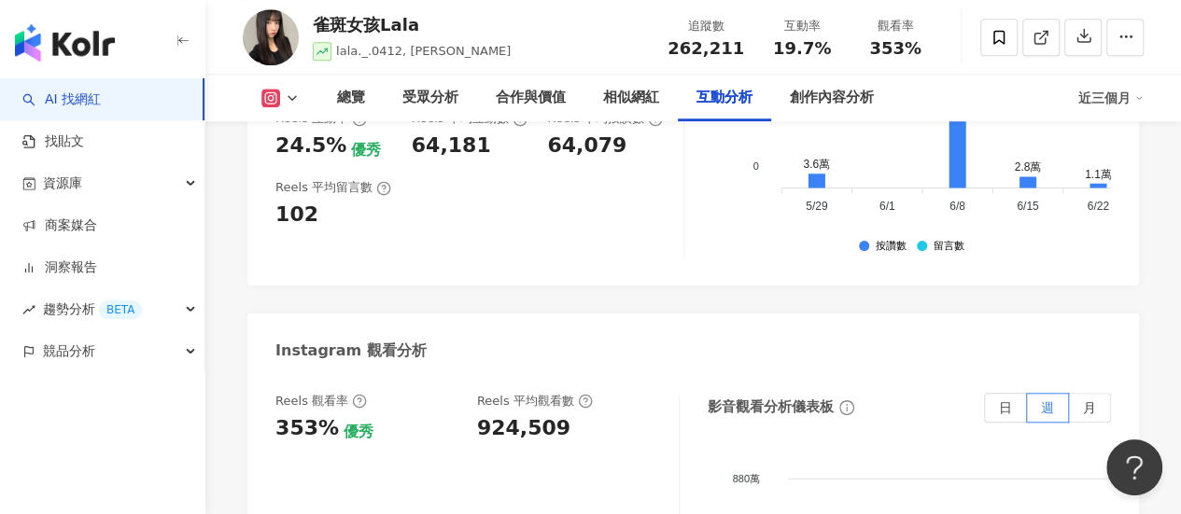
click at [527, 414] on div "924,509" at bounding box center [523, 428] width 93 height 29
copy div "924,509"
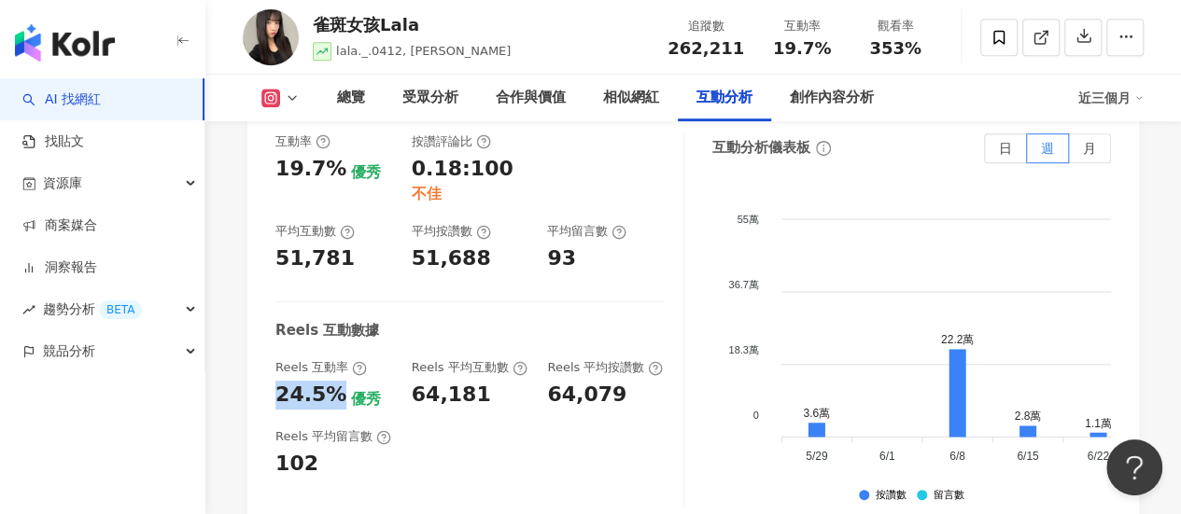
drag, startPoint x: 337, startPoint y: 273, endPoint x: 256, endPoint y: 272, distance: 81.2
click at [256, 272] on div "互動率 19.7% 優秀 按讚評論比 0.18:100 不佳 平均互動數 51,781 平均按讚數 51,688 平均留言數 93 Reels 互動數據 Re…" at bounding box center [692, 325] width 891 height 420
copy div "24.5%"
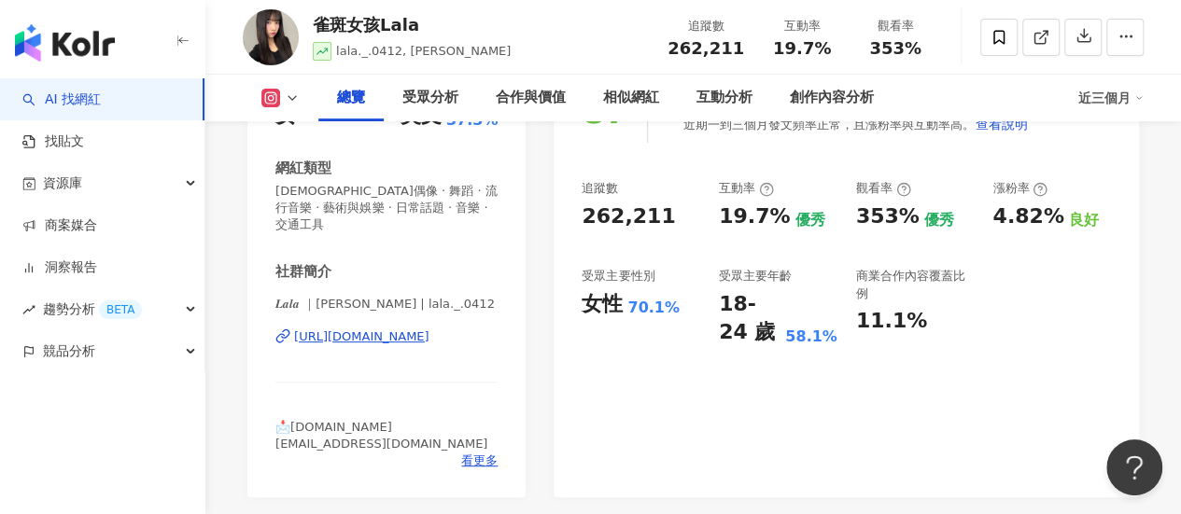
scroll to position [248, 0]
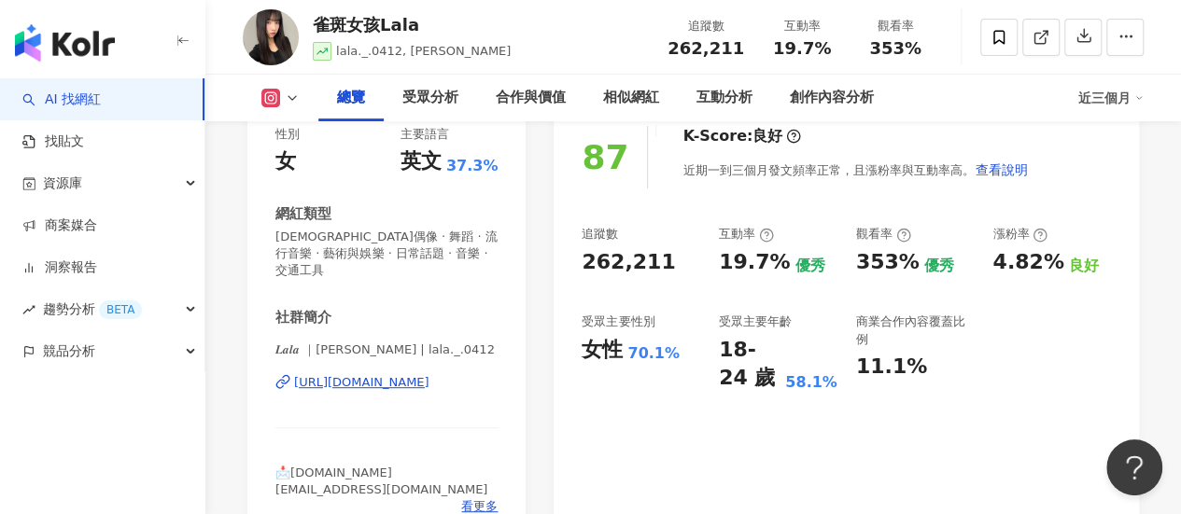
click at [378, 374] on div "[URL][DOMAIN_NAME]" at bounding box center [361, 382] width 135 height 17
